Goal: Task Accomplishment & Management: Use online tool/utility

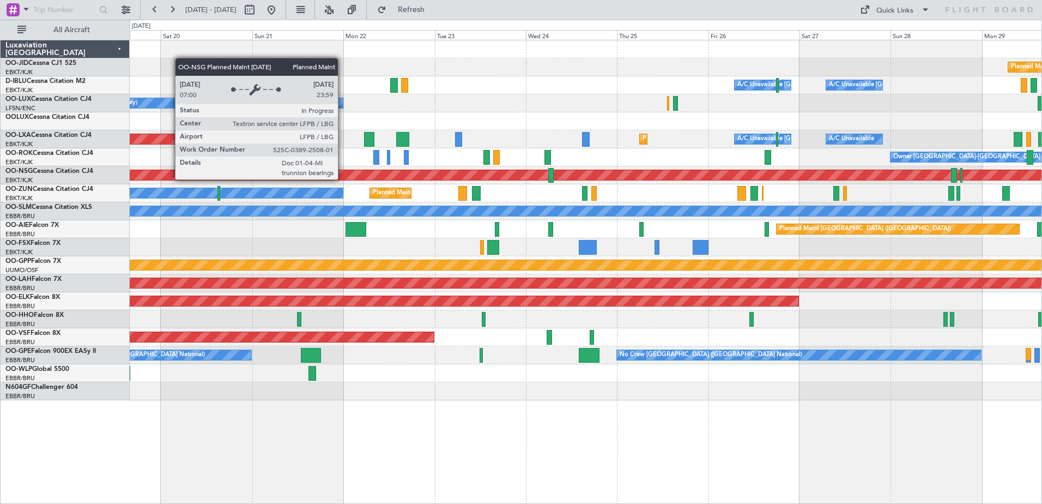
click at [580, 9] on div "[DATE] - [DATE] Refresh Quick Links All Aircraft" at bounding box center [521, 10] width 1042 height 20
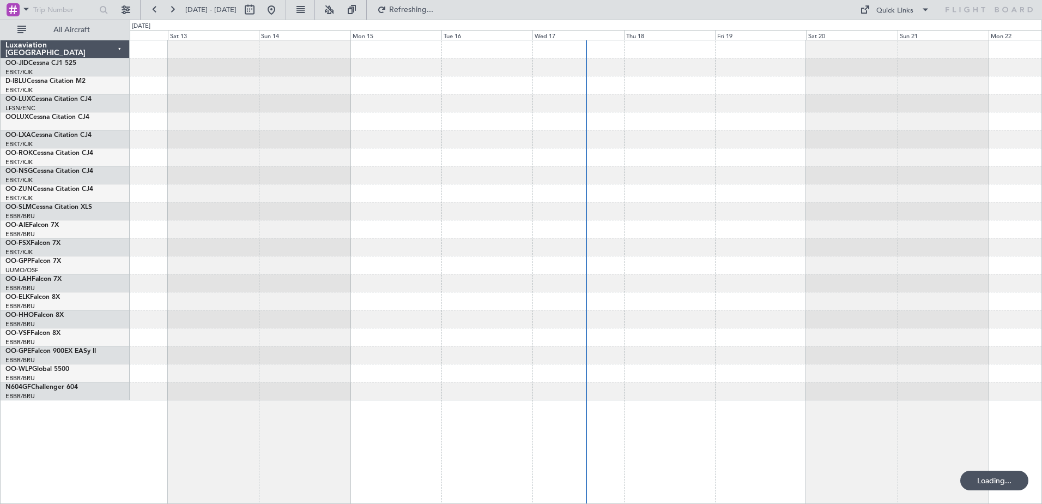
click at [900, 10] on div "Quick Links" at bounding box center [894, 10] width 37 height 11
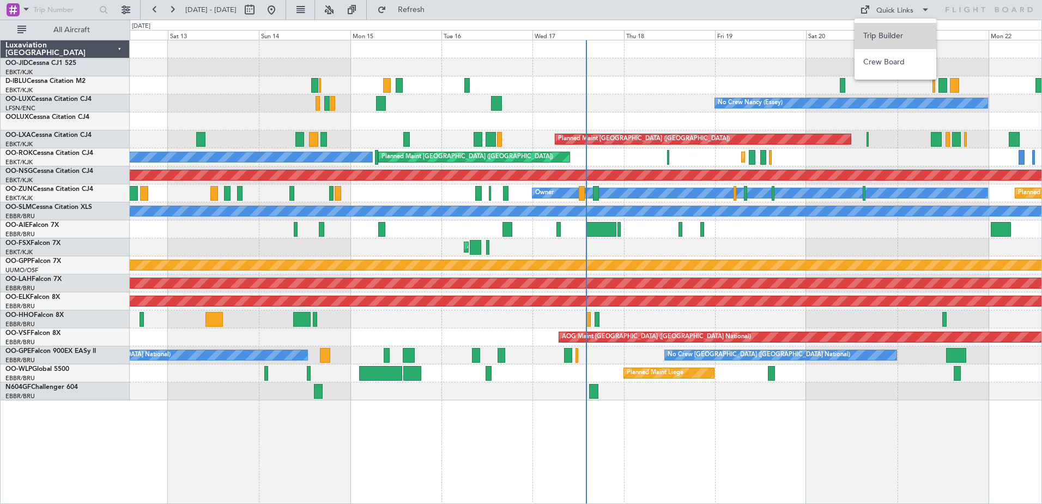
click at [890, 38] on button "Trip Builder" at bounding box center [895, 36] width 82 height 26
click at [887, 3] on button "Quick Links" at bounding box center [894, 9] width 81 height 17
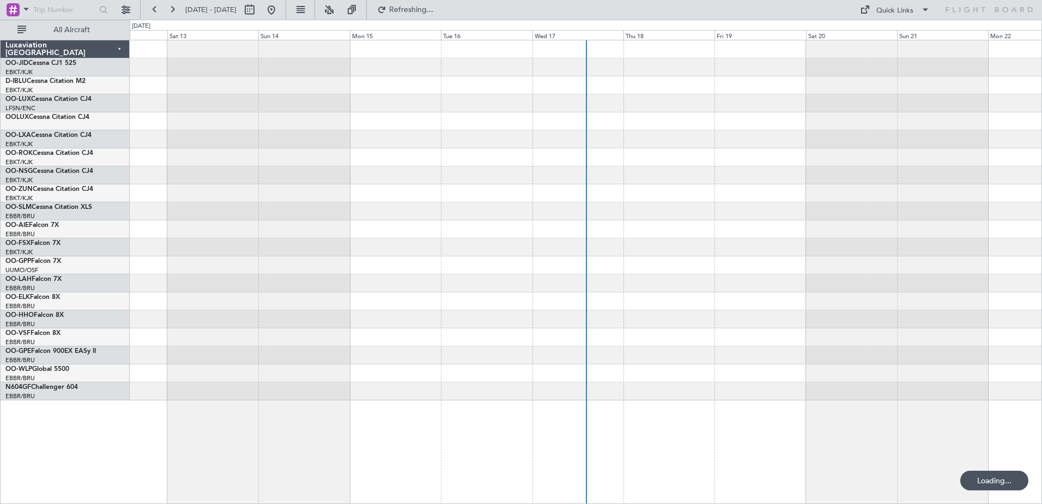
click at [918, 9] on button "Quick Links" at bounding box center [894, 9] width 81 height 17
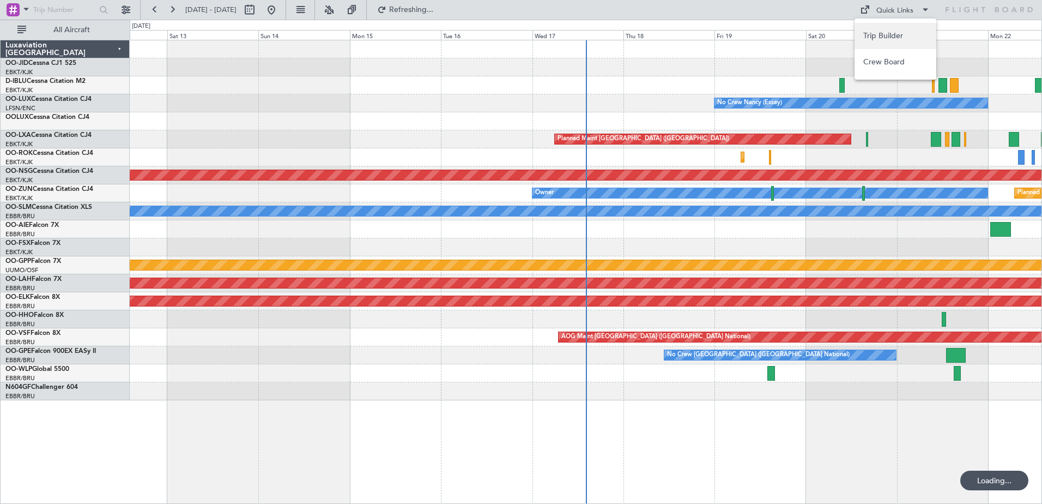
click at [868, 39] on button "Trip Builder" at bounding box center [895, 36] width 82 height 26
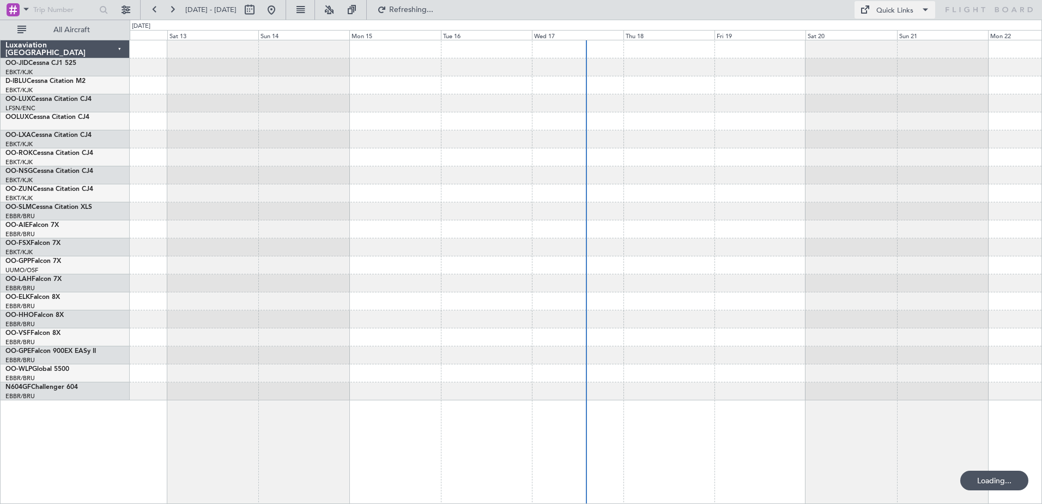
click at [914, 9] on button "Quick Links" at bounding box center [894, 9] width 81 height 17
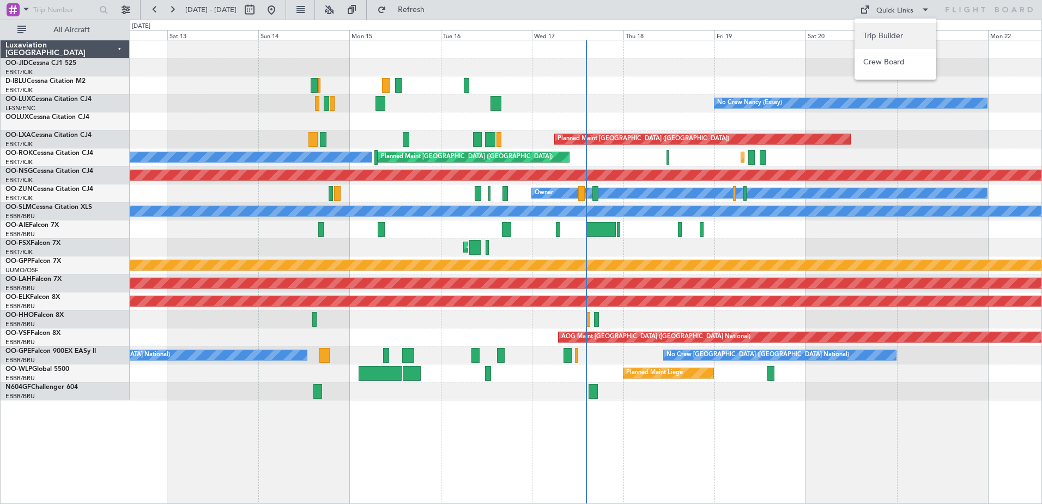
click at [882, 40] on button "Trip Builder" at bounding box center [895, 36] width 82 height 26
